Goal: Task Accomplishment & Management: Manage account settings

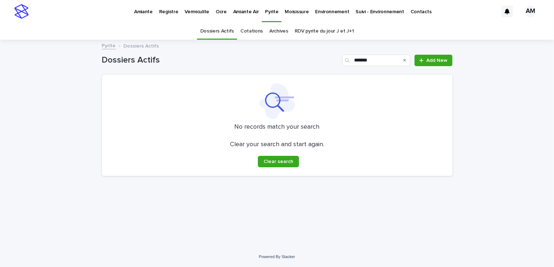
click at [224, 34] on link "Dossiers Actifs" at bounding box center [217, 31] width 34 height 17
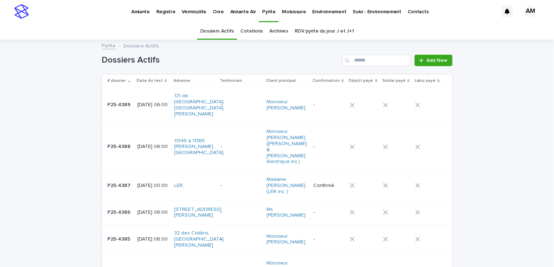
click at [321, 34] on link "RDV pyrite du jour J et J+1" at bounding box center [324, 31] width 59 height 17
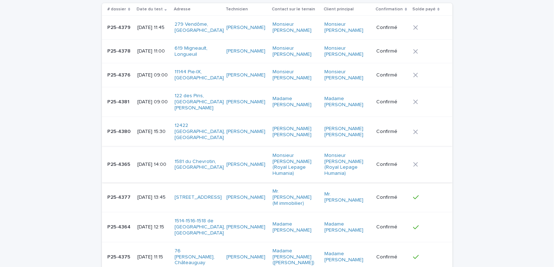
scroll to position [143, 0]
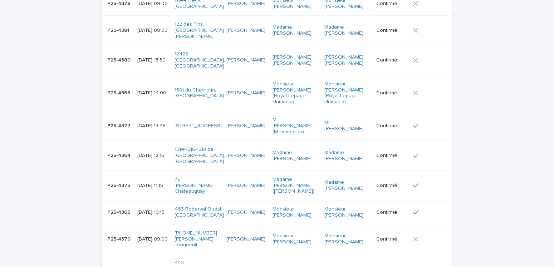
click at [141, 90] on p "[DATE] 14:00" at bounding box center [152, 93] width 31 height 6
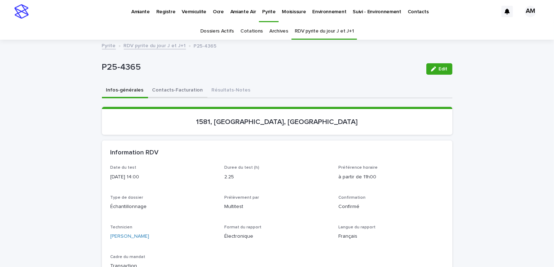
click at [183, 86] on button "Contacts-Facturation" at bounding box center [177, 90] width 59 height 15
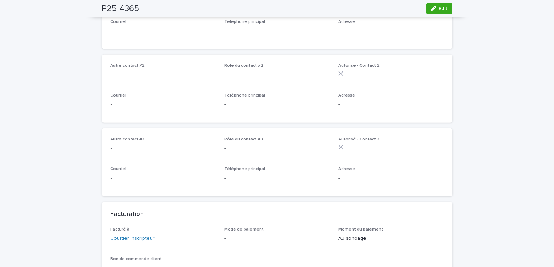
scroll to position [465, 0]
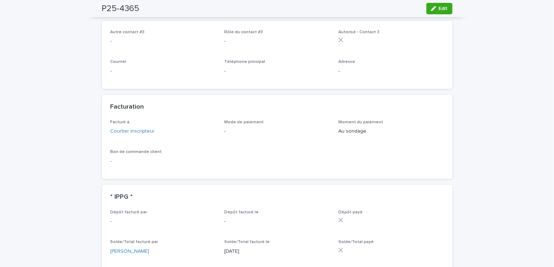
click at [444, 12] on button "Edit" at bounding box center [439, 8] width 26 height 11
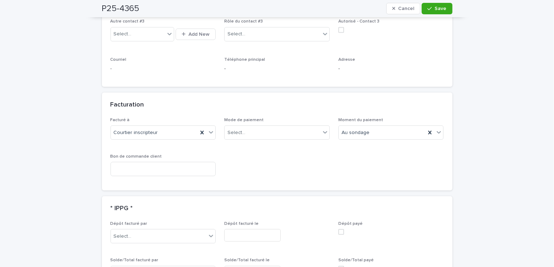
scroll to position [649, 0]
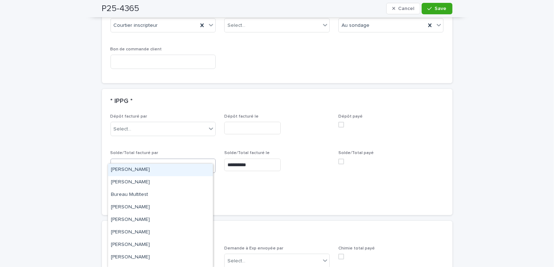
click at [231, 159] on input "**********" at bounding box center [252, 165] width 56 height 13
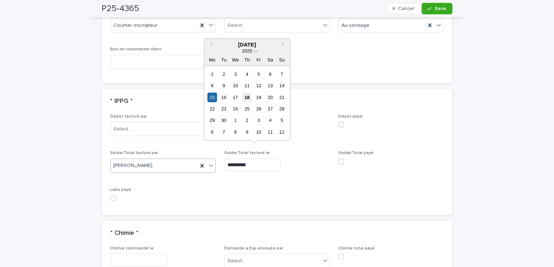
click at [244, 98] on div "18" at bounding box center [247, 97] width 10 height 10
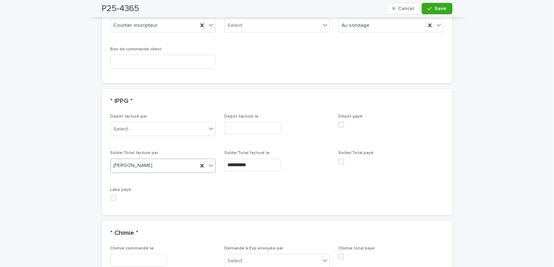
type input "**********"
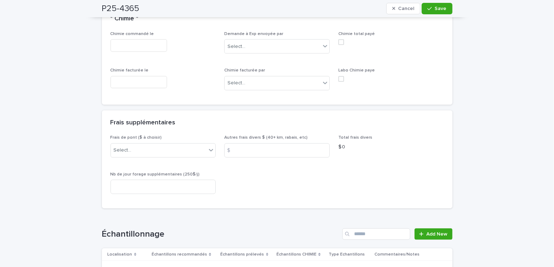
scroll to position [721, 0]
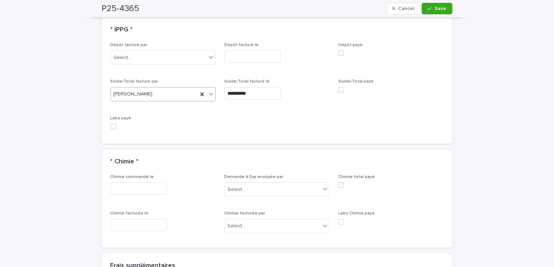
drag, startPoint x: 340, startPoint y: 79, endPoint x: 340, endPoint y: 87, distance: 7.9
click at [340, 87] on span at bounding box center [341, 90] width 6 height 6
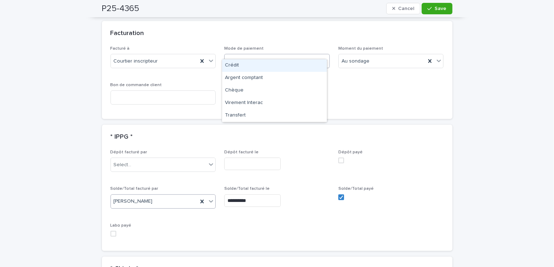
click at [243, 55] on div "Select..." at bounding box center [272, 61] width 96 height 12
click at [236, 67] on div "Crédit" at bounding box center [274, 65] width 105 height 13
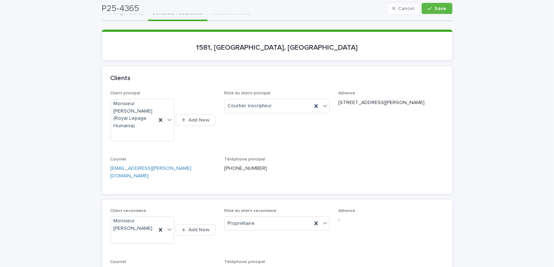
scroll to position [0, 0]
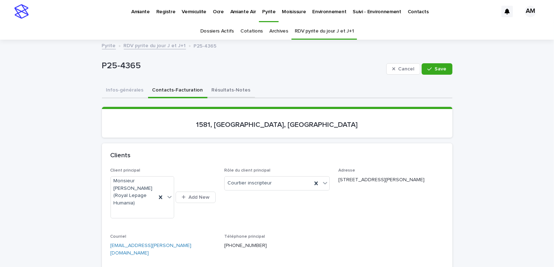
click at [226, 88] on button "Résultats-Notes" at bounding box center [231, 90] width 48 height 15
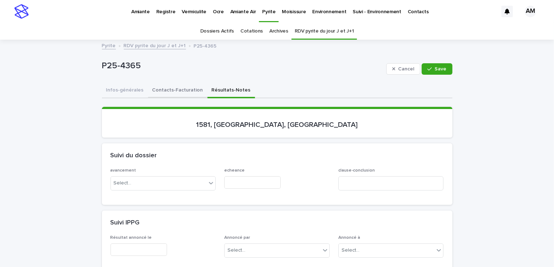
click at [162, 89] on button "Contacts-Facturation" at bounding box center [177, 90] width 59 height 15
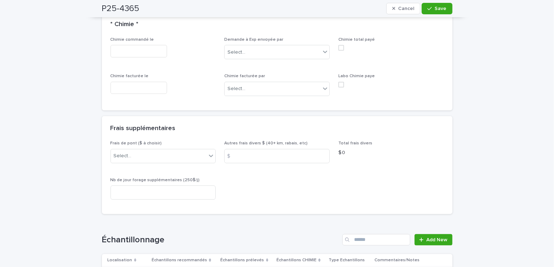
scroll to position [965, 0]
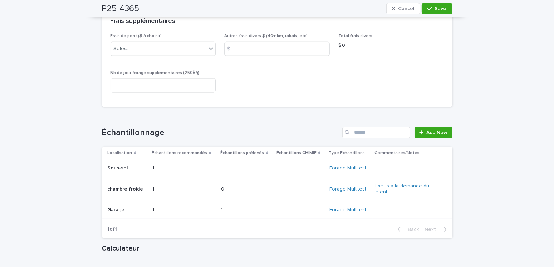
click at [116, 185] on p "chambre froide" at bounding box center [126, 189] width 37 height 8
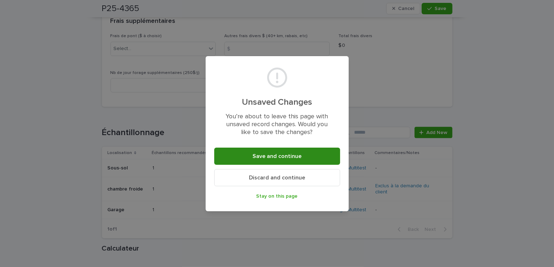
click at [286, 154] on span "Save and continue" at bounding box center [276, 156] width 49 height 6
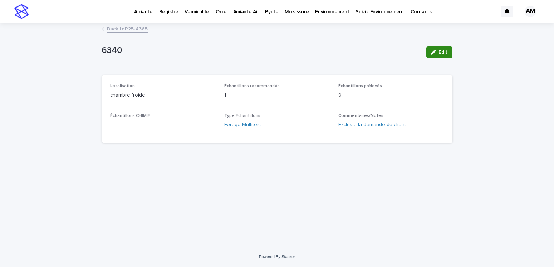
click at [438, 51] on div "button" at bounding box center [435, 52] width 8 height 5
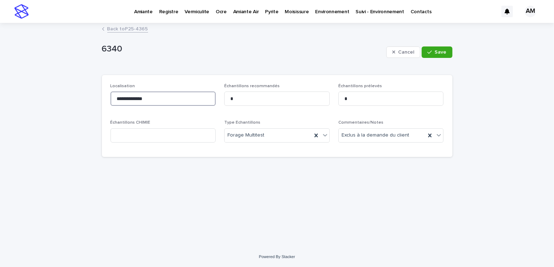
drag, startPoint x: 179, startPoint y: 96, endPoint x: 83, endPoint y: 99, distance: 95.8
click at [83, 99] on div "**********" at bounding box center [277, 135] width 554 height 223
drag, startPoint x: 259, startPoint y: 99, endPoint x: 198, endPoint y: 101, distance: 60.8
click at [198, 101] on div "Localisation Échantillons recommandés * Échantillons prélevés * Échantillons CH…" at bounding box center [276, 116] width 333 height 65
drag, startPoint x: 351, startPoint y: 98, endPoint x: 314, endPoint y: 104, distance: 37.7
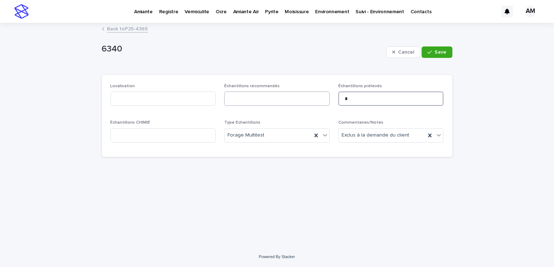
click at [316, 98] on div "Localisation Échantillons recommandés Échantillons prélevés * Échantillons CHIM…" at bounding box center [276, 116] width 333 height 65
click at [315, 134] on icon at bounding box center [315, 135] width 3 height 4
click at [433, 133] on icon at bounding box center [429, 135] width 7 height 7
click at [446, 50] on button "Save" at bounding box center [436, 51] width 30 height 11
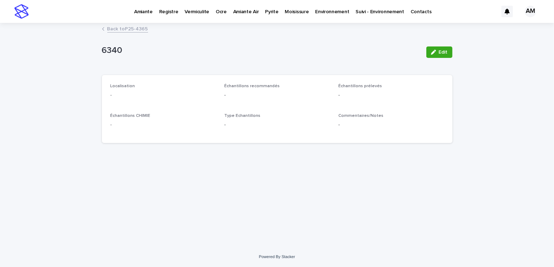
click at [138, 27] on link "Back to P25-4365" at bounding box center [127, 28] width 41 height 8
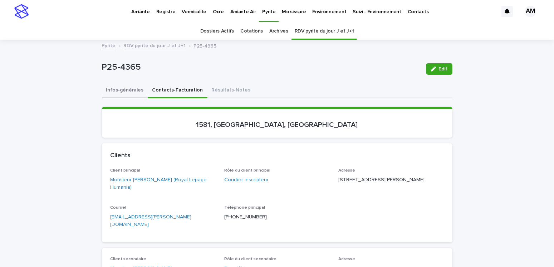
click at [130, 92] on button "Infos-générales" at bounding box center [125, 90] width 46 height 15
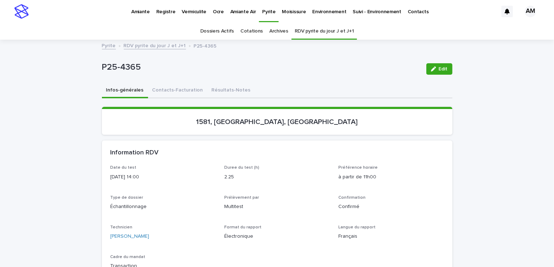
drag, startPoint x: 189, startPoint y: 239, endPoint x: 176, endPoint y: 241, distance: 13.8
click at [176, 241] on div "Technicien Gabriel Robillard Bourbonnais" at bounding box center [162, 235] width 105 height 21
click at [167, 92] on button "Contacts-Facturation" at bounding box center [177, 90] width 59 height 15
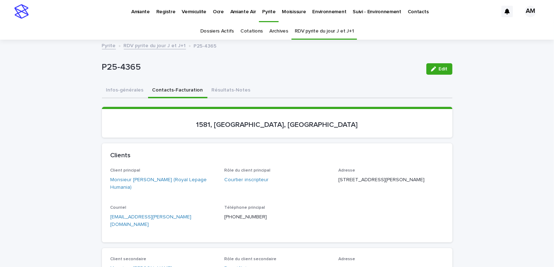
scroll to position [36, 0]
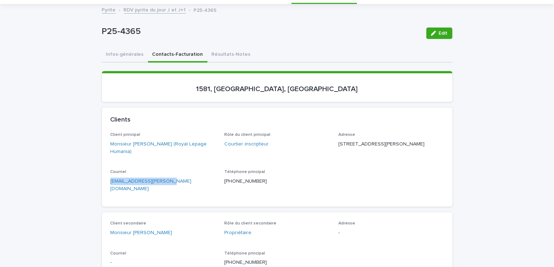
drag, startPoint x: 168, startPoint y: 186, endPoint x: 83, endPoint y: 185, distance: 84.7
copy link "[EMAIL_ADDRESS][PERSON_NAME][DOMAIN_NAME]"
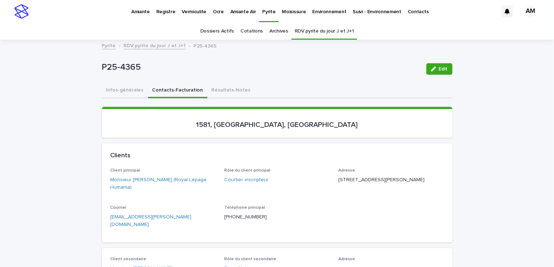
drag, startPoint x: 183, startPoint y: 218, endPoint x: 91, endPoint y: 221, distance: 91.9
copy link "[EMAIL_ADDRESS][PERSON_NAME][DOMAIN_NAME]"
click at [186, 9] on p "Vermiculite" at bounding box center [194, 7] width 25 height 15
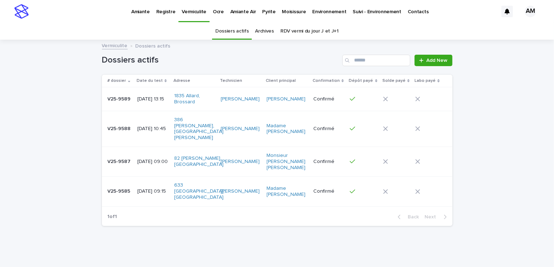
click at [257, 30] on link "Archives" at bounding box center [264, 31] width 19 height 17
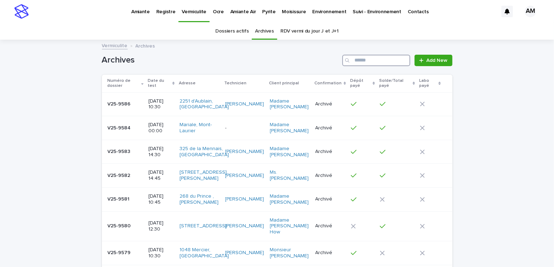
click at [353, 58] on input "Search" at bounding box center [376, 60] width 68 height 11
type input "********"
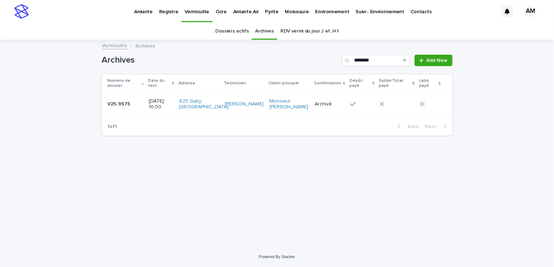
click at [155, 106] on p "2025-09-05 10:00" at bounding box center [161, 104] width 25 height 12
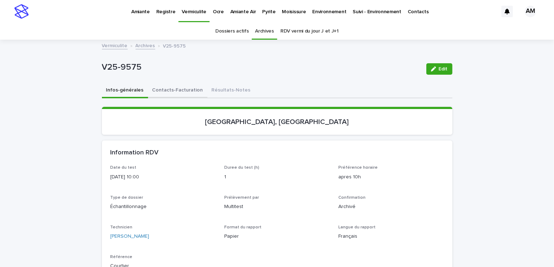
click at [165, 86] on button "Contacts-Facturation" at bounding box center [177, 90] width 59 height 15
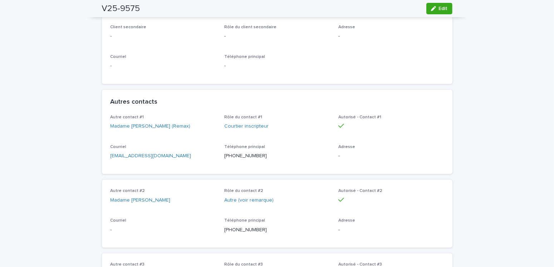
scroll to position [71, 0]
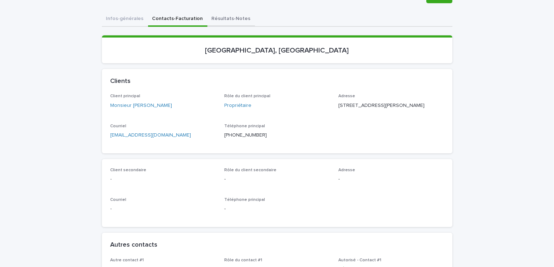
click at [228, 18] on button "Résultats-Notes" at bounding box center [231, 19] width 48 height 15
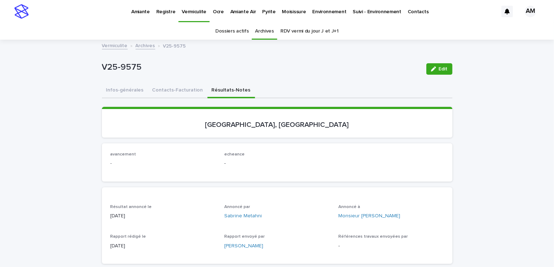
click at [157, 90] on button "Contacts-Facturation" at bounding box center [177, 90] width 59 height 15
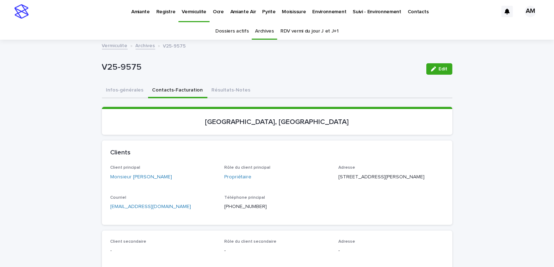
scroll to position [107, 0]
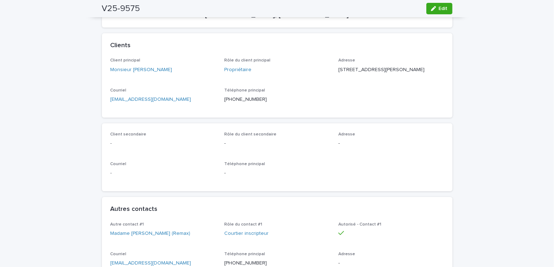
click at [178, 117] on div "Client principal Monsieur Robert Leblanc Rôle du client principal Propriétaire …" at bounding box center [277, 87] width 350 height 59
drag, startPoint x: 98, startPoint y: 125, endPoint x: 92, endPoint y: 125, distance: 6.1
click at [171, 133] on div "Clients Client principal Monsieur Robert Leblanc Rôle du client principal Propr…" at bounding box center [277, 231] width 350 height 396
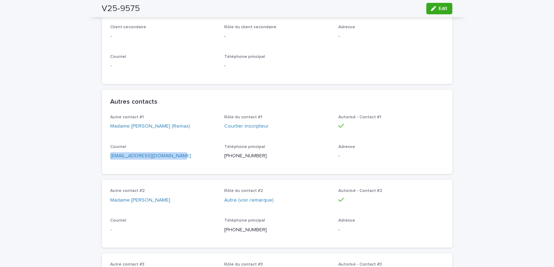
drag, startPoint x: 181, startPoint y: 174, endPoint x: 85, endPoint y: 180, distance: 96.0
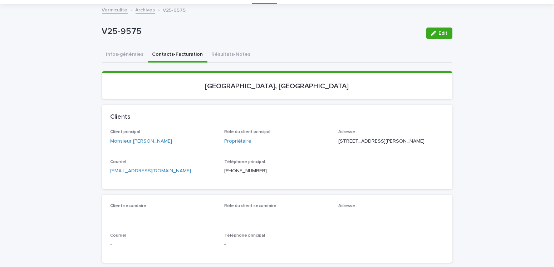
scroll to position [0, 0]
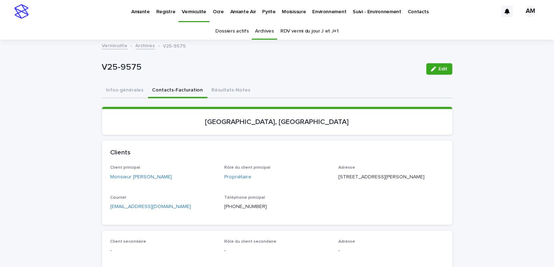
click at [115, 45] on link "Vermiculite" at bounding box center [115, 45] width 26 height 8
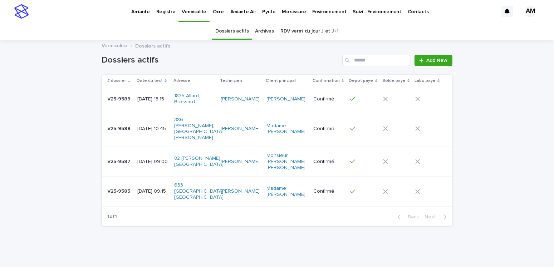
click at [268, 11] on p "Pyrite" at bounding box center [268, 7] width 13 height 15
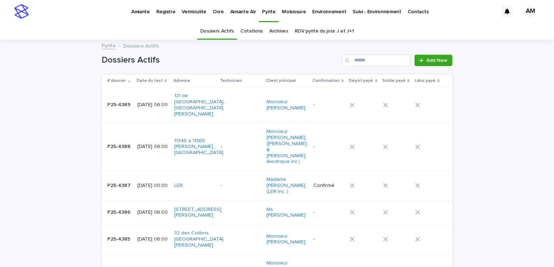
click at [320, 26] on link "RDV pyrite du jour J et J+1" at bounding box center [324, 31] width 59 height 17
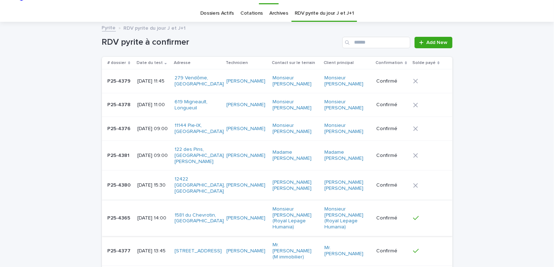
scroll to position [54, 0]
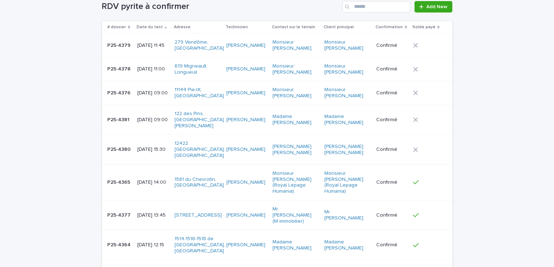
click at [157, 147] on p "[DATE] 15:30" at bounding box center [152, 150] width 31 height 6
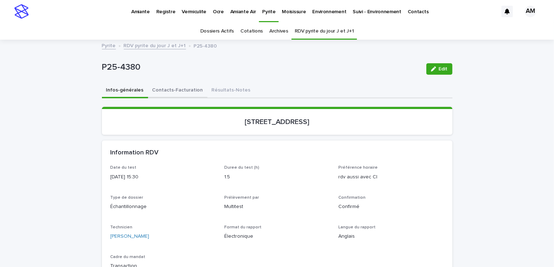
click at [161, 89] on button "Contacts-Facturation" at bounding box center [177, 90] width 59 height 15
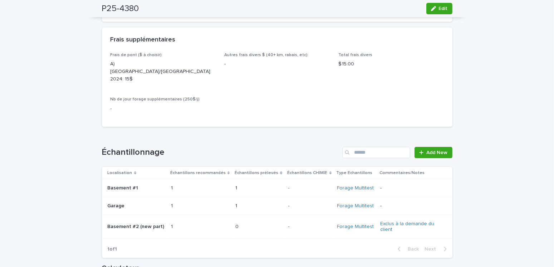
scroll to position [858, 0]
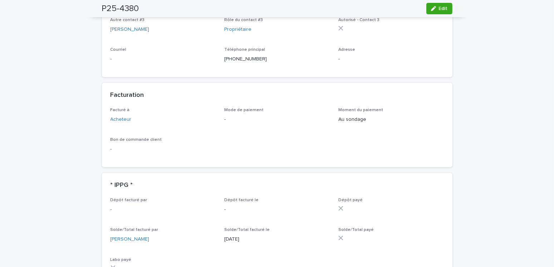
scroll to position [398, 0]
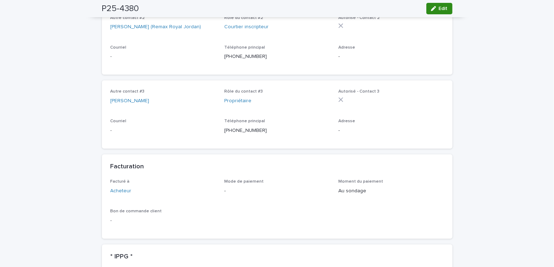
click at [431, 9] on icon "button" at bounding box center [433, 8] width 5 height 5
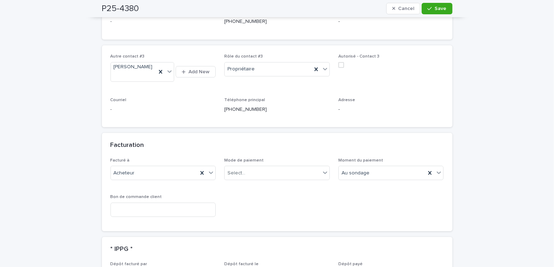
scroll to position [541, 0]
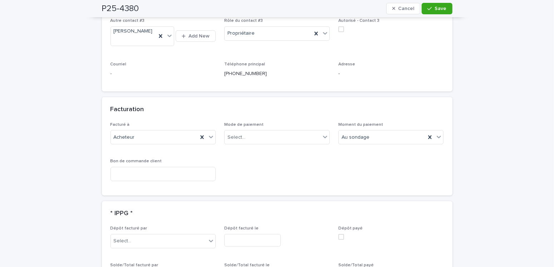
click at [234, 127] on p "Mode de paiement" at bounding box center [276, 124] width 105 height 5
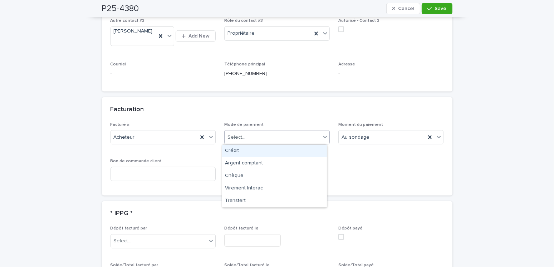
click at [238, 138] on div "Select..." at bounding box center [236, 138] width 18 height 8
click at [238, 150] on div "Crédit" at bounding box center [274, 151] width 105 height 13
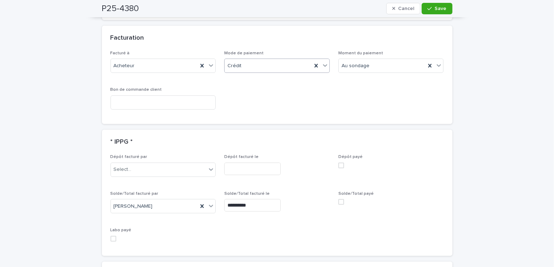
scroll to position [648, 0]
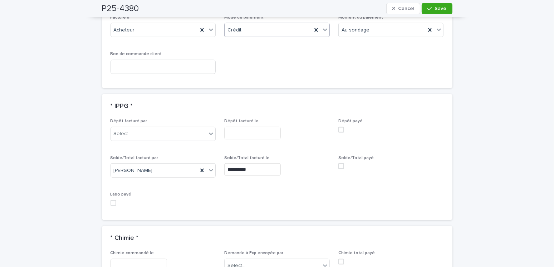
click at [338, 164] on span at bounding box center [341, 166] width 6 height 6
click at [442, 12] on button "Save" at bounding box center [436, 8] width 30 height 11
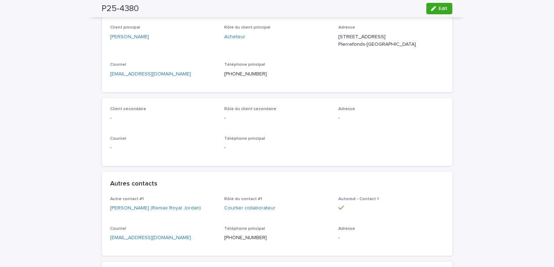
scroll to position [71, 0]
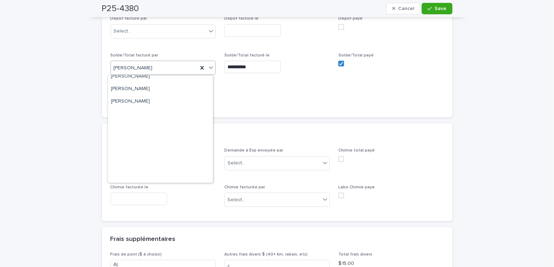
scroll to position [0, 0]
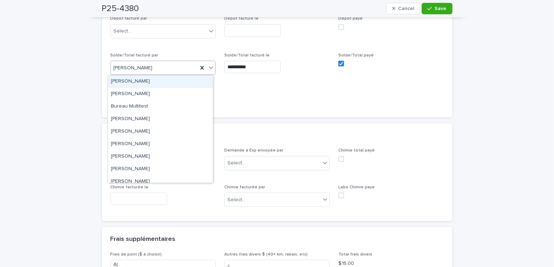
click at [130, 80] on div "[PERSON_NAME]" at bounding box center [160, 81] width 105 height 13
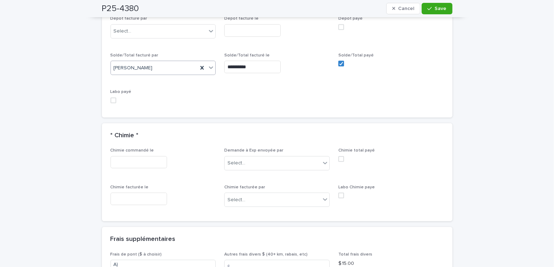
click at [234, 60] on div "**********" at bounding box center [276, 66] width 105 height 26
click at [237, 65] on input "**********" at bounding box center [252, 67] width 56 height 13
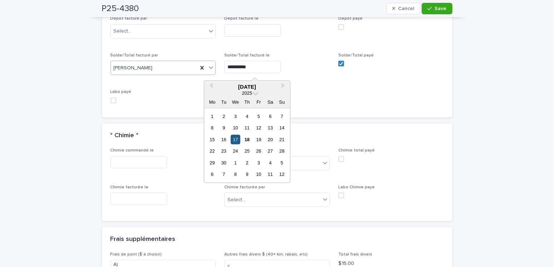
click at [233, 140] on div "17" at bounding box center [236, 140] width 10 height 10
click at [252, 64] on input "**********" at bounding box center [252, 67] width 56 height 13
click at [248, 136] on div "18" at bounding box center [247, 140] width 10 height 10
type input "**********"
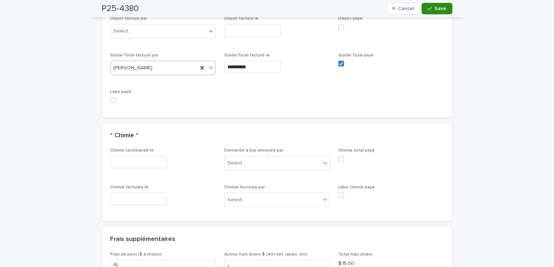
click at [430, 10] on div "button" at bounding box center [430, 8] width 7 height 5
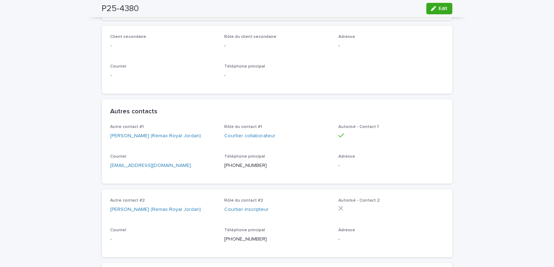
scroll to position [1, 0]
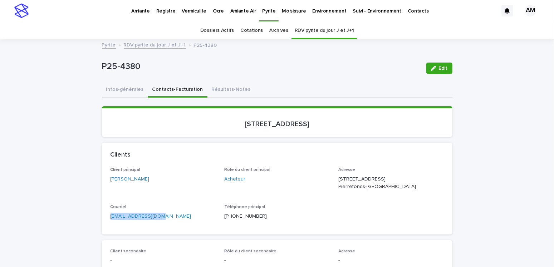
drag, startPoint x: 179, startPoint y: 229, endPoint x: 83, endPoint y: 231, distance: 95.8
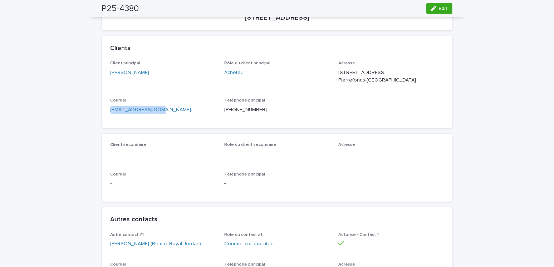
scroll to position [0, 0]
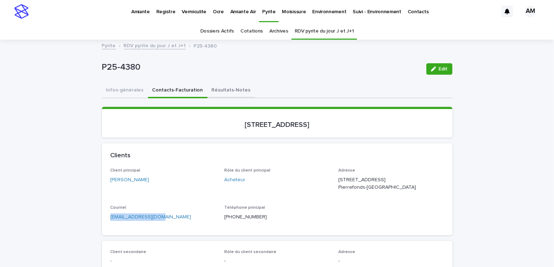
click at [218, 85] on button "Résultats-Notes" at bounding box center [231, 90] width 48 height 15
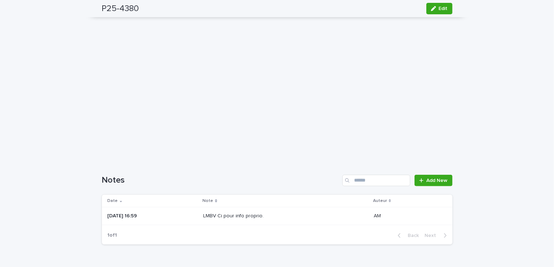
scroll to position [572, 0]
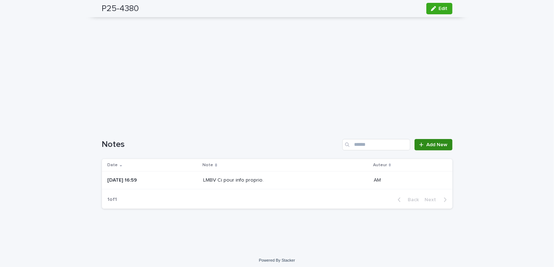
click at [437, 142] on span "Add New" at bounding box center [436, 144] width 21 height 5
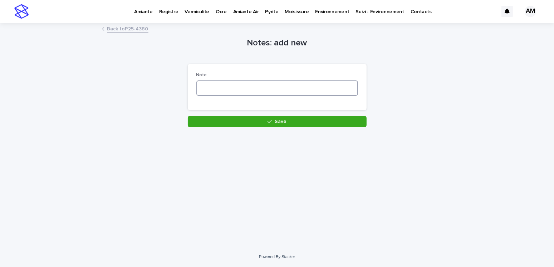
click at [210, 85] on textarea at bounding box center [277, 87] width 162 height 15
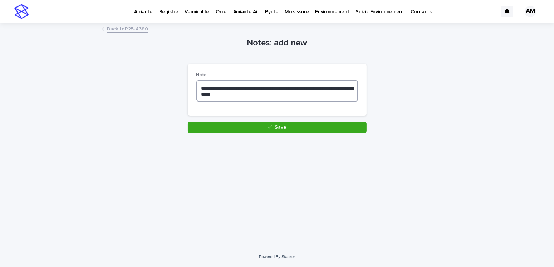
click at [214, 86] on textarea "**********" at bounding box center [277, 90] width 162 height 21
click at [217, 87] on textarea "**********" at bounding box center [277, 90] width 162 height 21
click at [274, 87] on textarea "**********" at bounding box center [277, 90] width 162 height 21
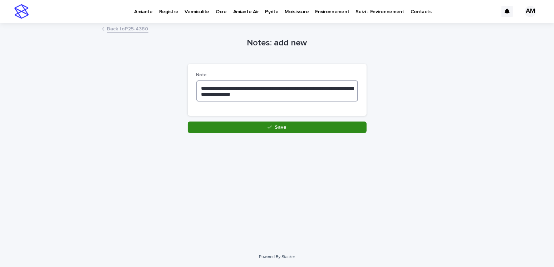
type textarea "**********"
click at [302, 129] on button "Save" at bounding box center [277, 127] width 179 height 11
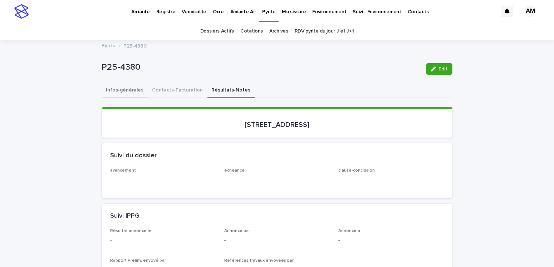
click at [109, 86] on button "Infos-générales" at bounding box center [125, 90] width 46 height 15
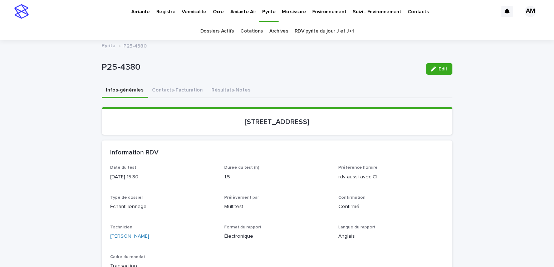
click at [267, 9] on p "Pyrite" at bounding box center [268, 7] width 13 height 15
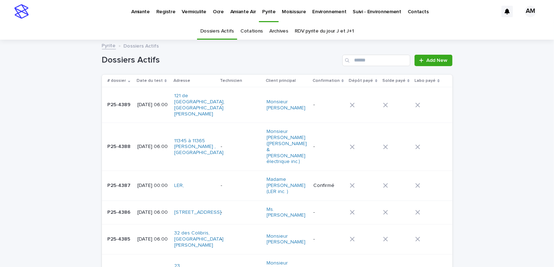
click at [325, 32] on link "RDV pyrite du jour J et J+1" at bounding box center [324, 31] width 59 height 17
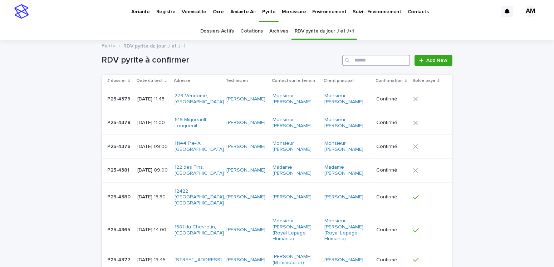
click at [360, 59] on input "Search" at bounding box center [376, 60] width 68 height 11
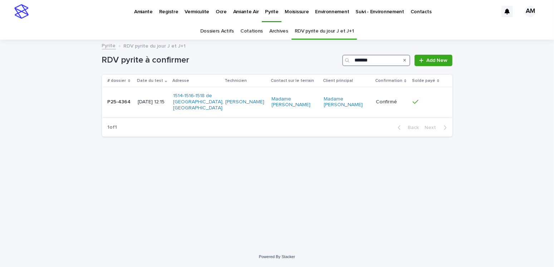
type input "*******"
click at [148, 99] on p "[DATE] 12:15" at bounding box center [153, 102] width 30 height 6
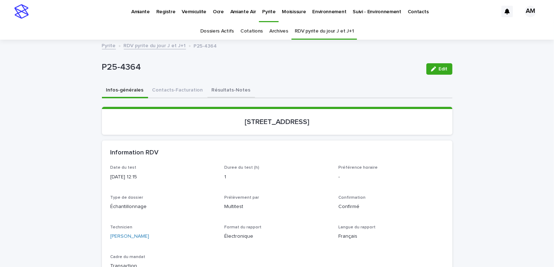
click at [223, 89] on button "Résultats-Notes" at bounding box center [231, 90] width 48 height 15
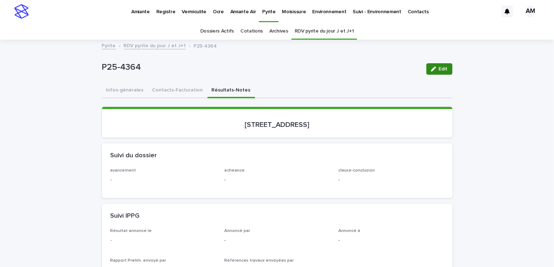
click at [441, 66] on span "Edit" at bounding box center [443, 68] width 9 height 5
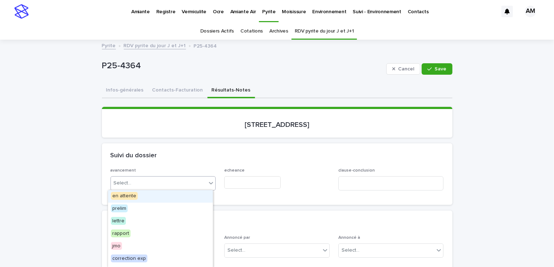
click at [132, 185] on input "text" at bounding box center [132, 183] width 1 height 6
click at [128, 196] on span "en attente" at bounding box center [124, 196] width 27 height 8
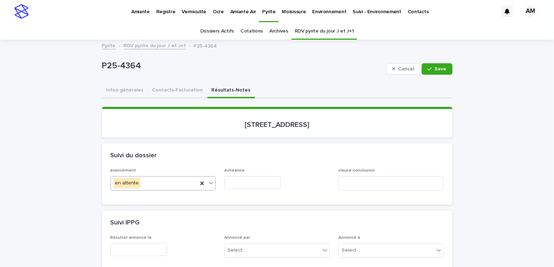
click at [251, 182] on input "text" at bounding box center [252, 182] width 56 height 13
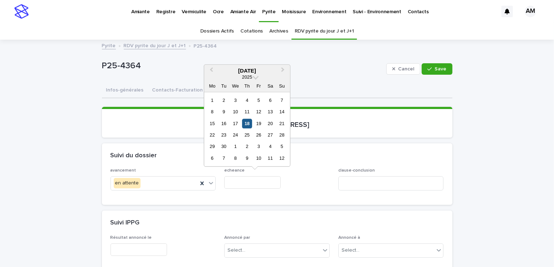
click at [247, 124] on div "18" at bounding box center [247, 124] width 10 height 10
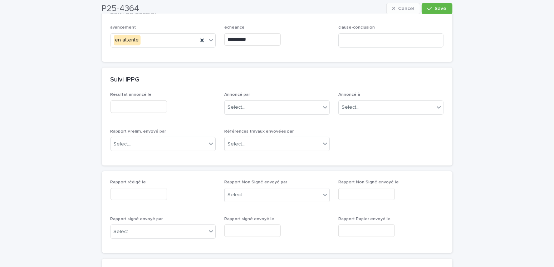
scroll to position [36, 0]
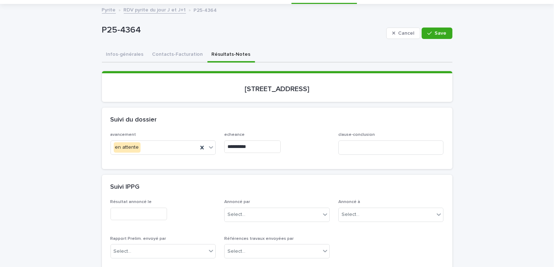
click at [241, 144] on input "**********" at bounding box center [252, 146] width 56 height 13
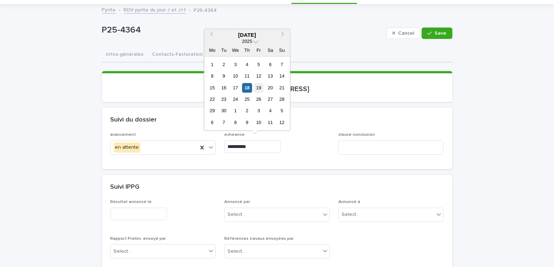
click at [258, 88] on div "19" at bounding box center [259, 88] width 10 height 10
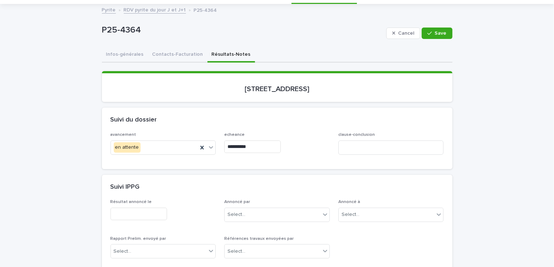
type input "**********"
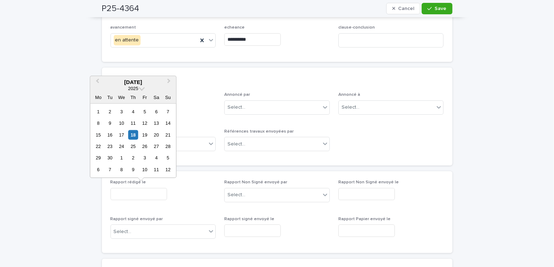
click at [119, 188] on input "text" at bounding box center [138, 194] width 56 height 13
click at [111, 145] on div "23" at bounding box center [110, 147] width 10 height 10
type input "**********"
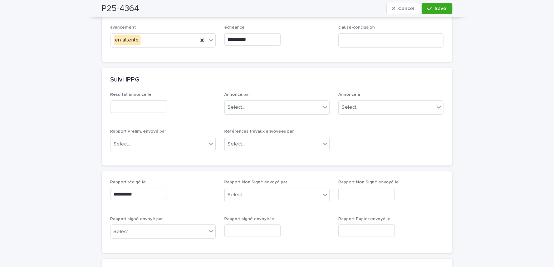
scroll to position [0, 0]
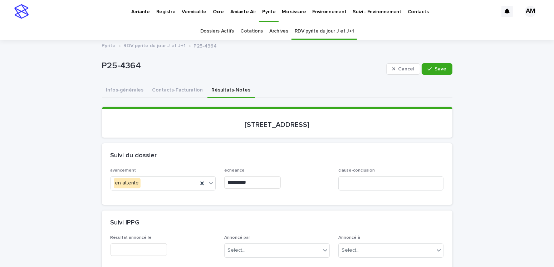
click at [177, 88] on button "Contacts-Facturation" at bounding box center [177, 90] width 59 height 15
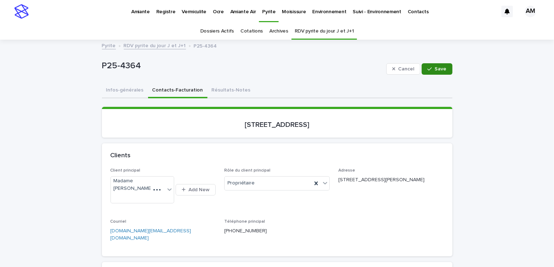
click at [431, 69] on div "button" at bounding box center [430, 68] width 7 height 5
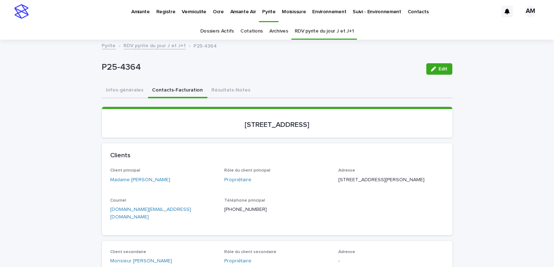
click at [156, 46] on link "RDV pyrite du jour J et J+1" at bounding box center [155, 45] width 62 height 8
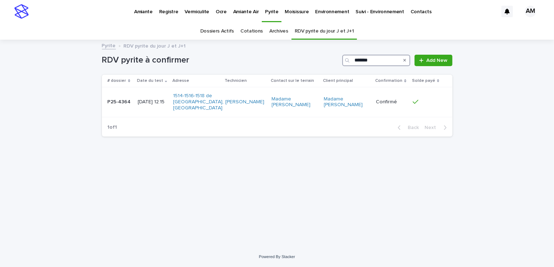
click at [376, 59] on input "*******" at bounding box center [376, 60] width 68 height 11
type input "*******"
click at [143, 99] on p "[DATE] 09:00" at bounding box center [152, 102] width 31 height 6
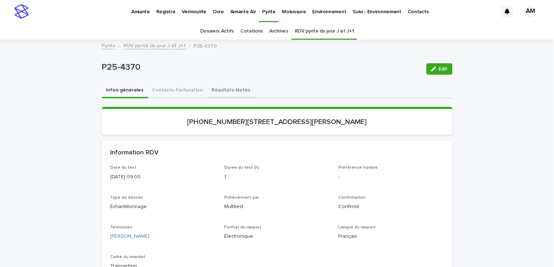
click at [215, 88] on button "Résultats-Notes" at bounding box center [231, 90] width 48 height 15
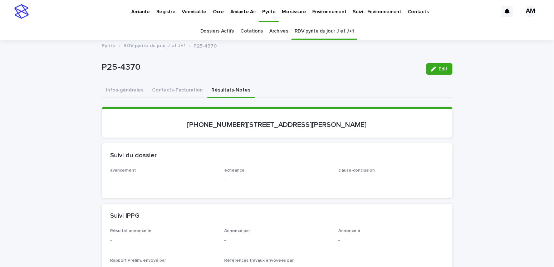
click at [439, 69] on span "Edit" at bounding box center [443, 68] width 9 height 5
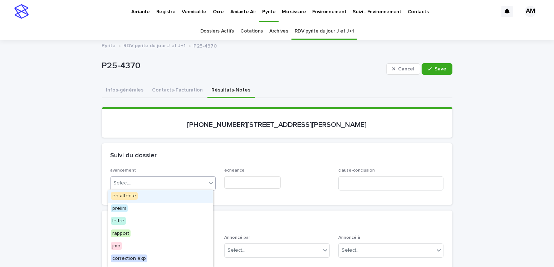
click at [163, 181] on div "Select..." at bounding box center [159, 183] width 96 height 12
click at [132, 198] on span "en attente" at bounding box center [124, 196] width 27 height 8
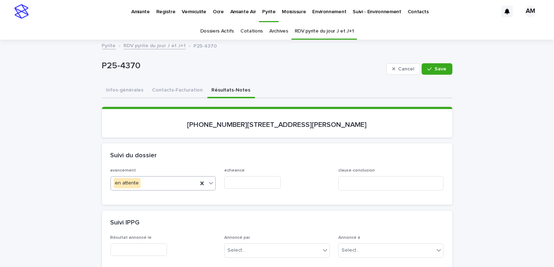
click at [242, 182] on input "text" at bounding box center [252, 182] width 56 height 13
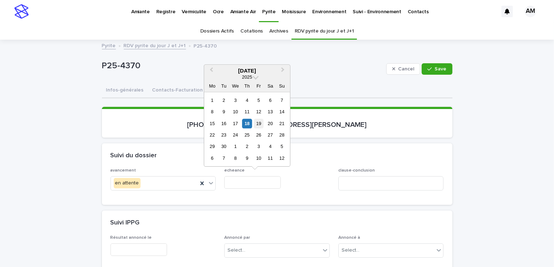
click at [259, 123] on div "19" at bounding box center [259, 124] width 10 height 10
type input "**********"
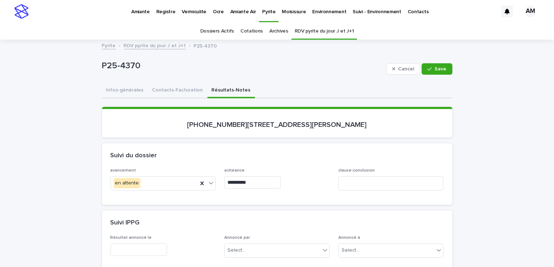
scroll to position [143, 0]
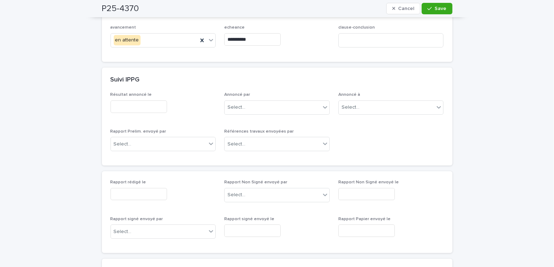
click at [134, 195] on input "text" at bounding box center [138, 194] width 56 height 13
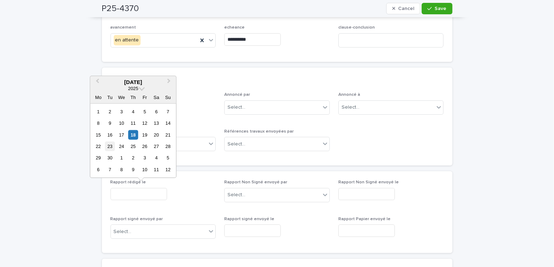
click at [110, 146] on div "23" at bounding box center [110, 147] width 10 height 10
type input "**********"
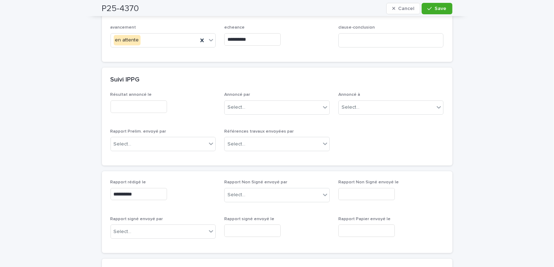
scroll to position [0, 0]
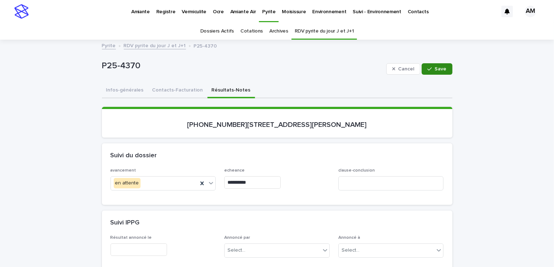
click at [438, 64] on button "Save" at bounding box center [436, 68] width 30 height 11
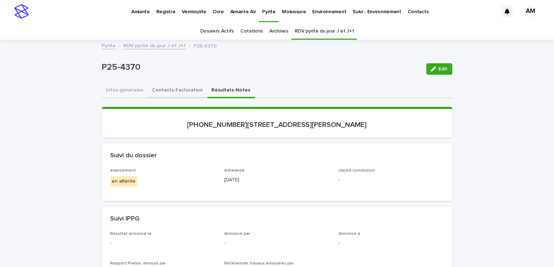
drag, startPoint x: 171, startPoint y: 89, endPoint x: 182, endPoint y: 88, distance: 10.8
click at [171, 89] on button "Contacts-Facturation" at bounding box center [177, 90] width 59 height 15
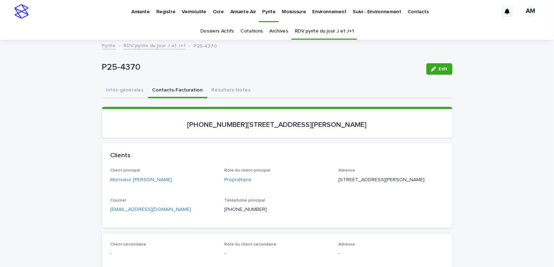
click at [157, 45] on link "RDV pyrite du jour J et J+1" at bounding box center [155, 45] width 62 height 8
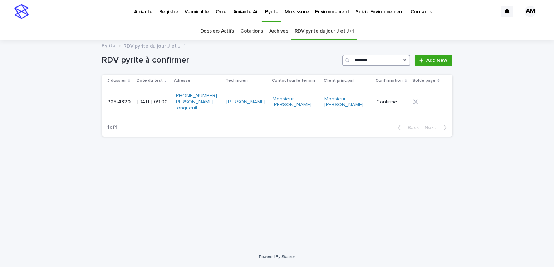
click at [376, 57] on input "*******" at bounding box center [376, 60] width 68 height 11
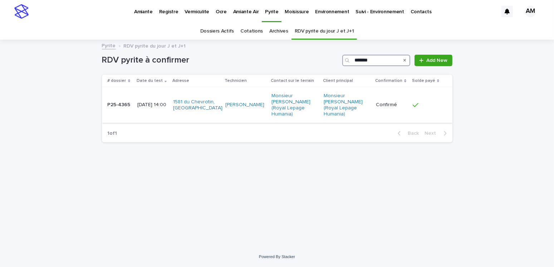
type input "*******"
click at [120, 103] on p "P25-4365" at bounding box center [120, 104] width 24 height 8
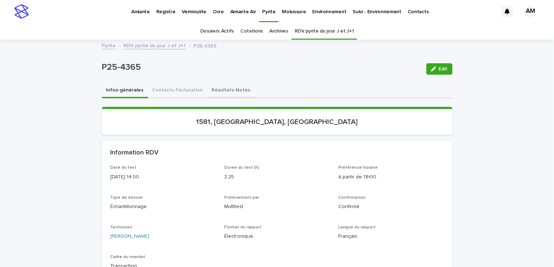
click at [232, 92] on button "Résultats-Notes" at bounding box center [231, 90] width 48 height 15
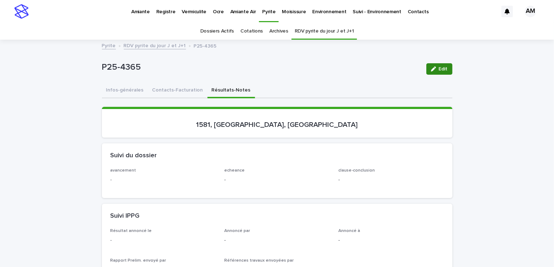
click at [435, 70] on div "button" at bounding box center [435, 68] width 8 height 5
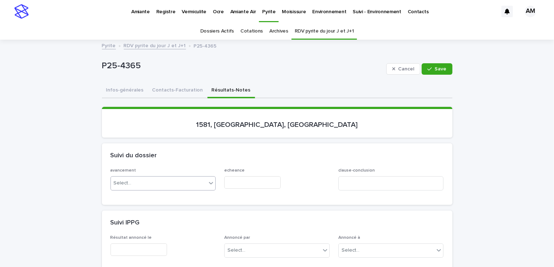
click at [126, 182] on div "Select..." at bounding box center [123, 183] width 18 height 8
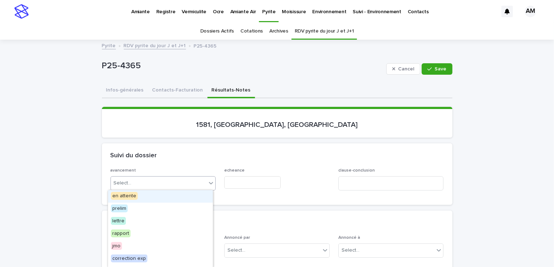
click at [122, 193] on span "en attente" at bounding box center [124, 196] width 27 height 8
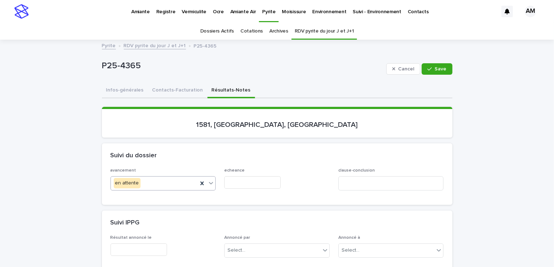
click at [228, 176] on input "text" at bounding box center [252, 182] width 56 height 13
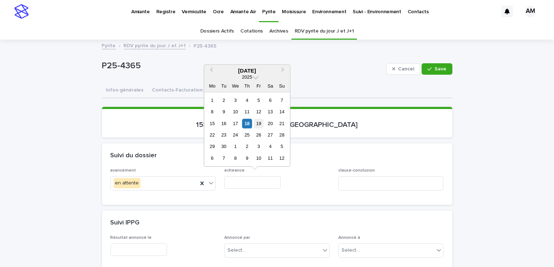
click at [261, 125] on div "19" at bounding box center [259, 124] width 10 height 10
type input "**********"
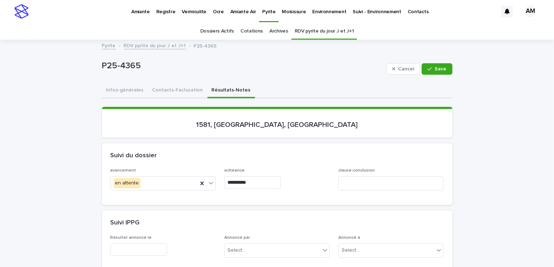
scroll to position [143, 0]
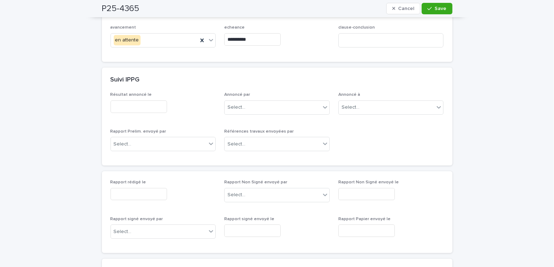
click at [132, 188] on input "text" at bounding box center [138, 194] width 56 height 13
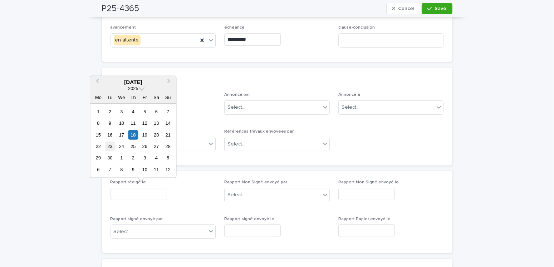
click at [111, 146] on div "23" at bounding box center [110, 147] width 10 height 10
type input "**********"
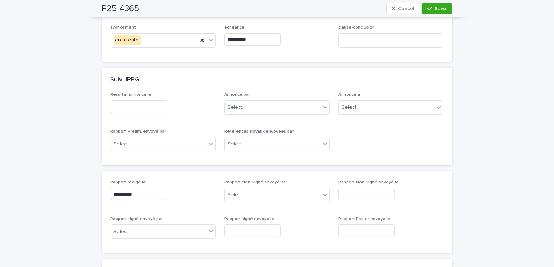
scroll to position [0, 0]
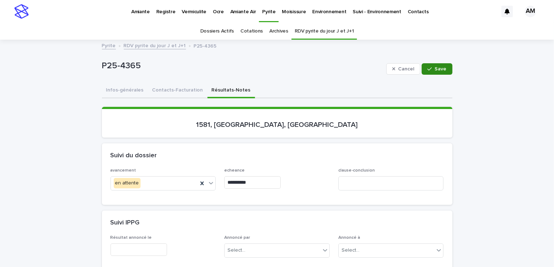
click at [440, 68] on span "Save" at bounding box center [441, 68] width 12 height 5
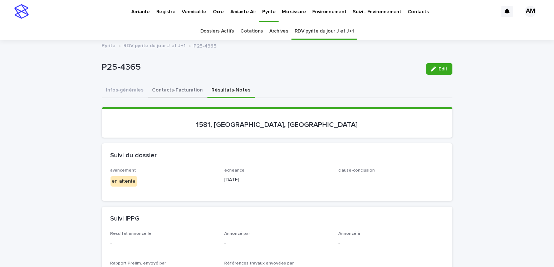
click at [171, 90] on button "Contacts-Facturation" at bounding box center [177, 90] width 59 height 15
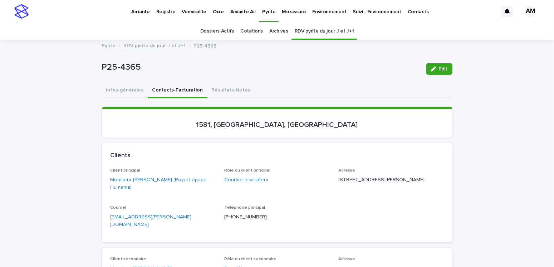
click at [140, 45] on link "RDV pyrite du jour J et J+1" at bounding box center [155, 45] width 62 height 8
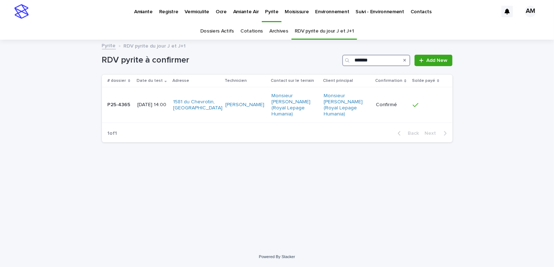
click at [379, 59] on input "*******" at bounding box center [376, 60] width 68 height 11
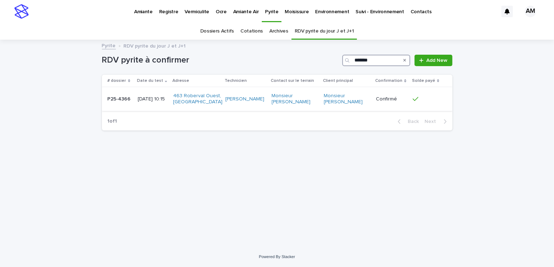
type input "*******"
click at [157, 97] on p "[DATE] 10:15" at bounding box center [153, 99] width 30 height 6
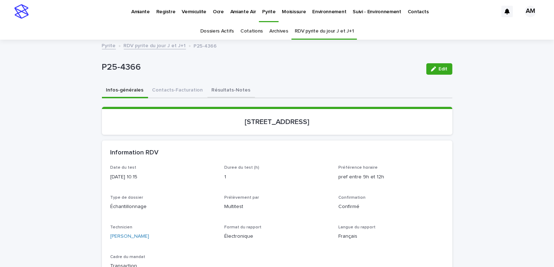
click at [212, 85] on button "Résultats-Notes" at bounding box center [231, 90] width 48 height 15
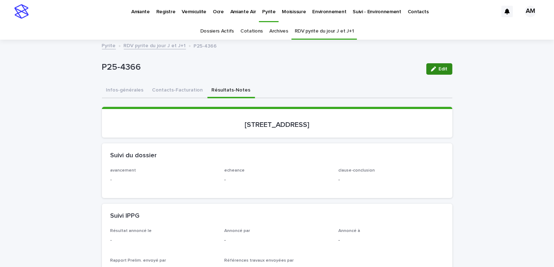
click at [439, 71] on span "Edit" at bounding box center [443, 68] width 9 height 5
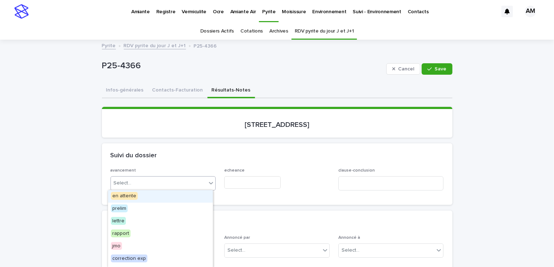
click at [131, 178] on div "Select..." at bounding box center [159, 183] width 96 height 12
click at [131, 193] on span "en attente" at bounding box center [124, 196] width 27 height 8
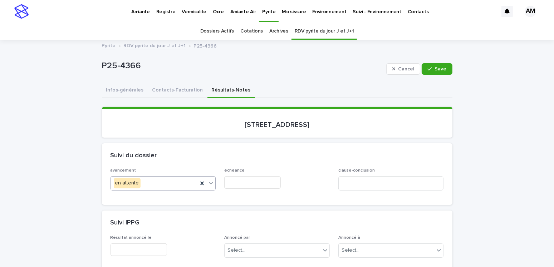
click at [255, 181] on input "text" at bounding box center [252, 182] width 56 height 13
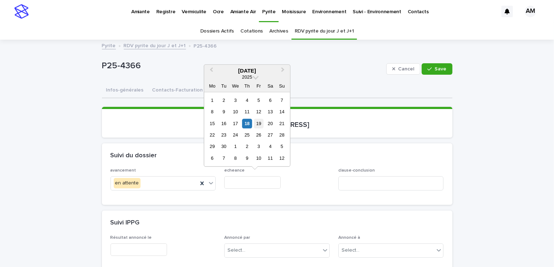
click at [256, 122] on div "19" at bounding box center [259, 124] width 10 height 10
type input "**********"
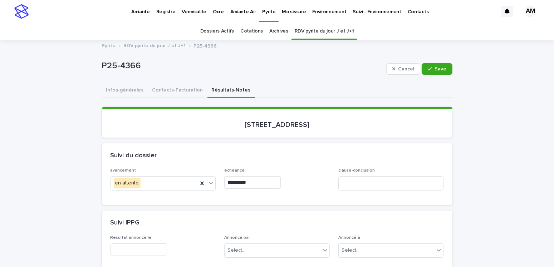
scroll to position [143, 0]
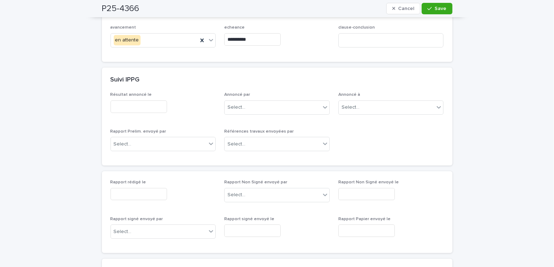
click at [125, 192] on input "text" at bounding box center [138, 194] width 56 height 13
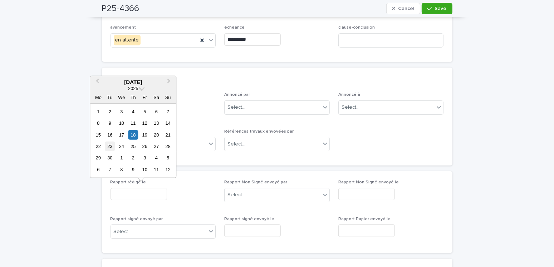
click at [108, 146] on div "23" at bounding box center [110, 147] width 10 height 10
type input "**********"
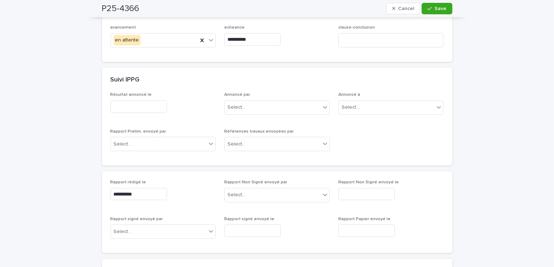
scroll to position [0, 0]
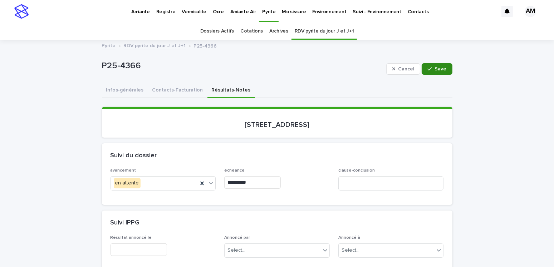
click at [430, 66] on button "Save" at bounding box center [436, 68] width 30 height 11
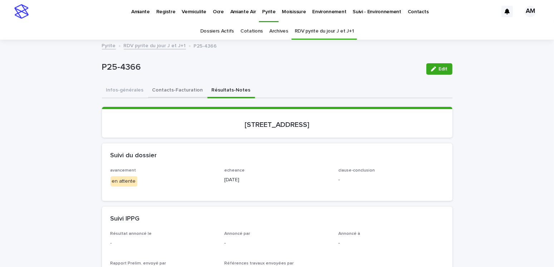
click at [164, 89] on button "Contacts-Facturation" at bounding box center [177, 90] width 59 height 15
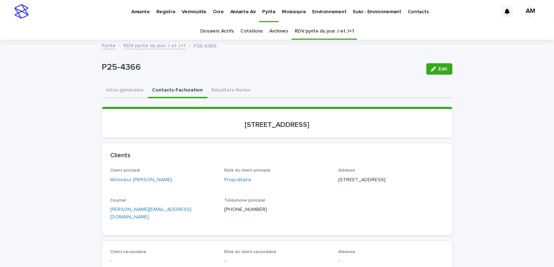
click at [148, 46] on link "RDV pyrite du jour J et J+1" at bounding box center [155, 45] width 62 height 8
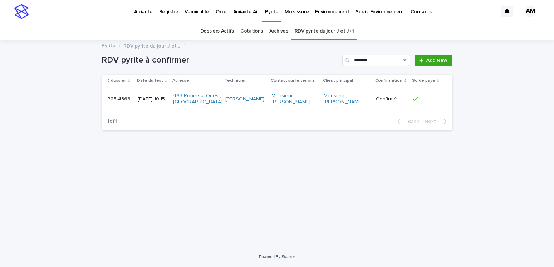
click at [106, 47] on link "Pyrite" at bounding box center [109, 45] width 14 height 8
